Goal: Task Accomplishment & Management: Complete application form

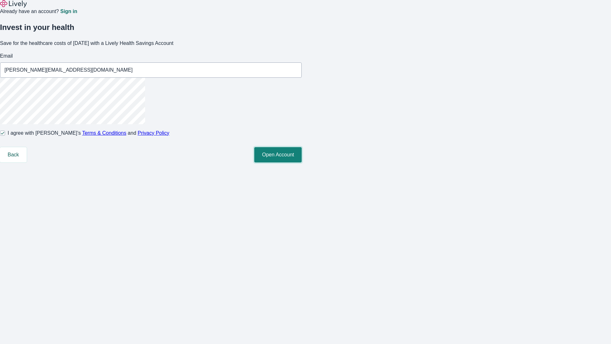
click at [302, 162] on button "Open Account" at bounding box center [277, 154] width 47 height 15
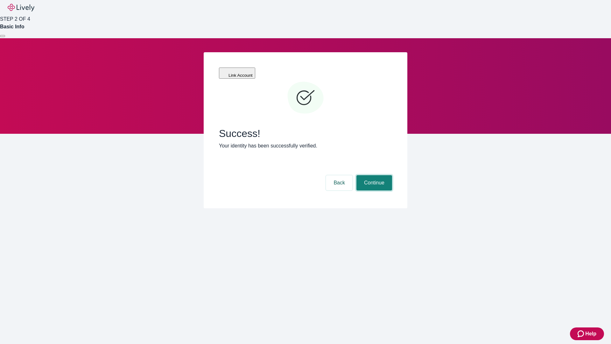
click at [373, 175] on button "Continue" at bounding box center [374, 182] width 36 height 15
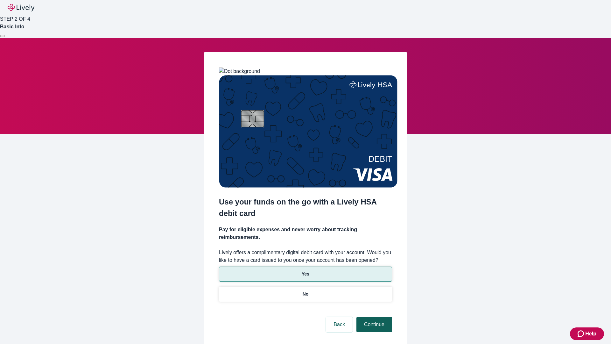
click at [305, 270] on p "Yes" at bounding box center [306, 273] width 8 height 7
click at [373, 316] on button "Continue" at bounding box center [374, 323] width 36 height 15
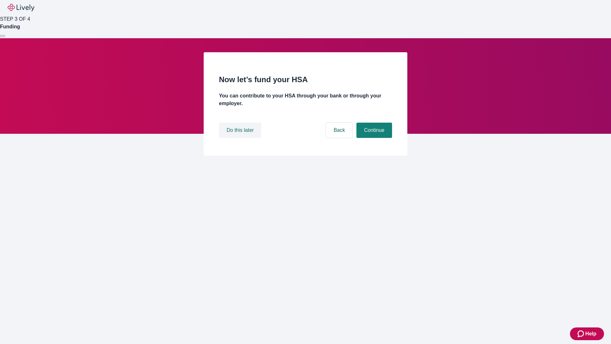
click at [241, 138] on button "Do this later" at bounding box center [240, 129] width 42 height 15
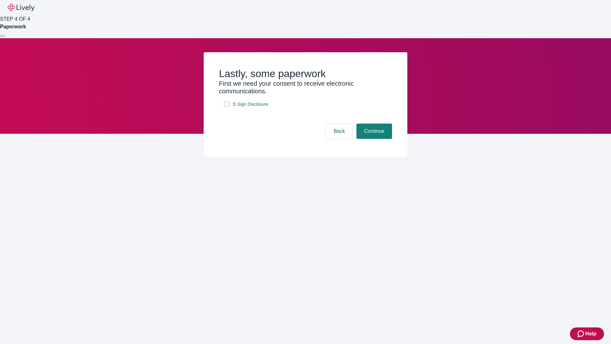
click at [226, 107] on input "E-Sign Disclosure" at bounding box center [226, 103] width 5 height 5
checkbox input "true"
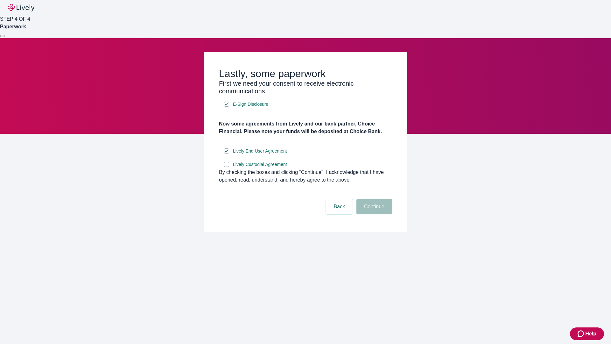
click at [226, 167] on input "Lively Custodial Agreement" at bounding box center [226, 164] width 5 height 5
checkbox input "true"
click at [373, 214] on button "Continue" at bounding box center [374, 206] width 36 height 15
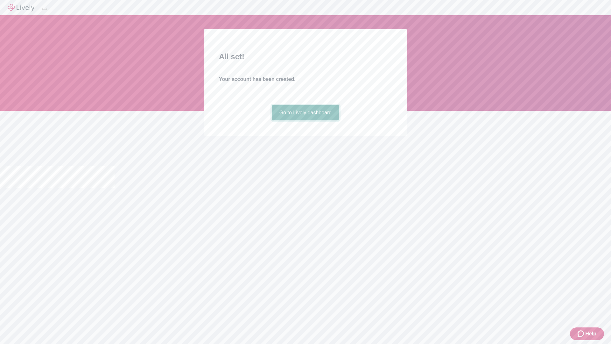
click at [305, 120] on link "Go to Lively dashboard" at bounding box center [306, 112] width 68 height 15
